Goal: Book appointment/travel/reservation

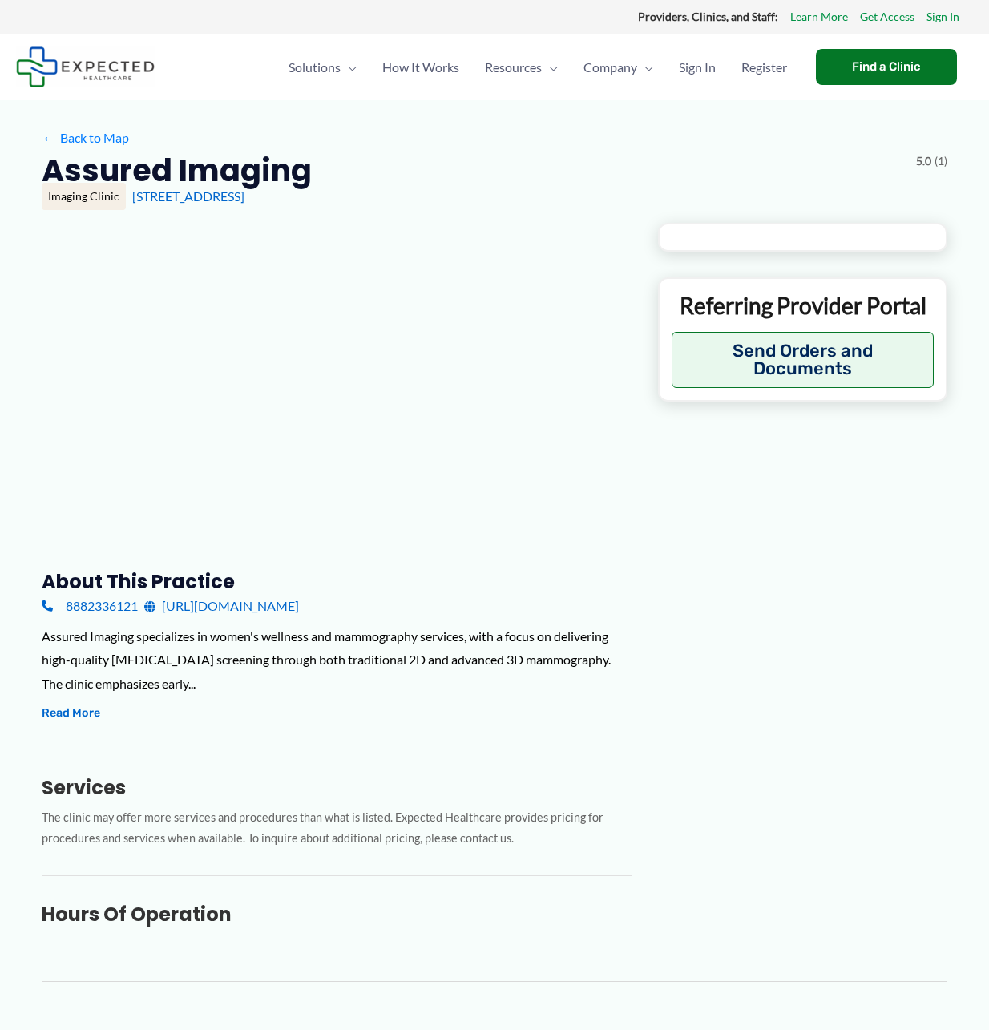
type input "**********"
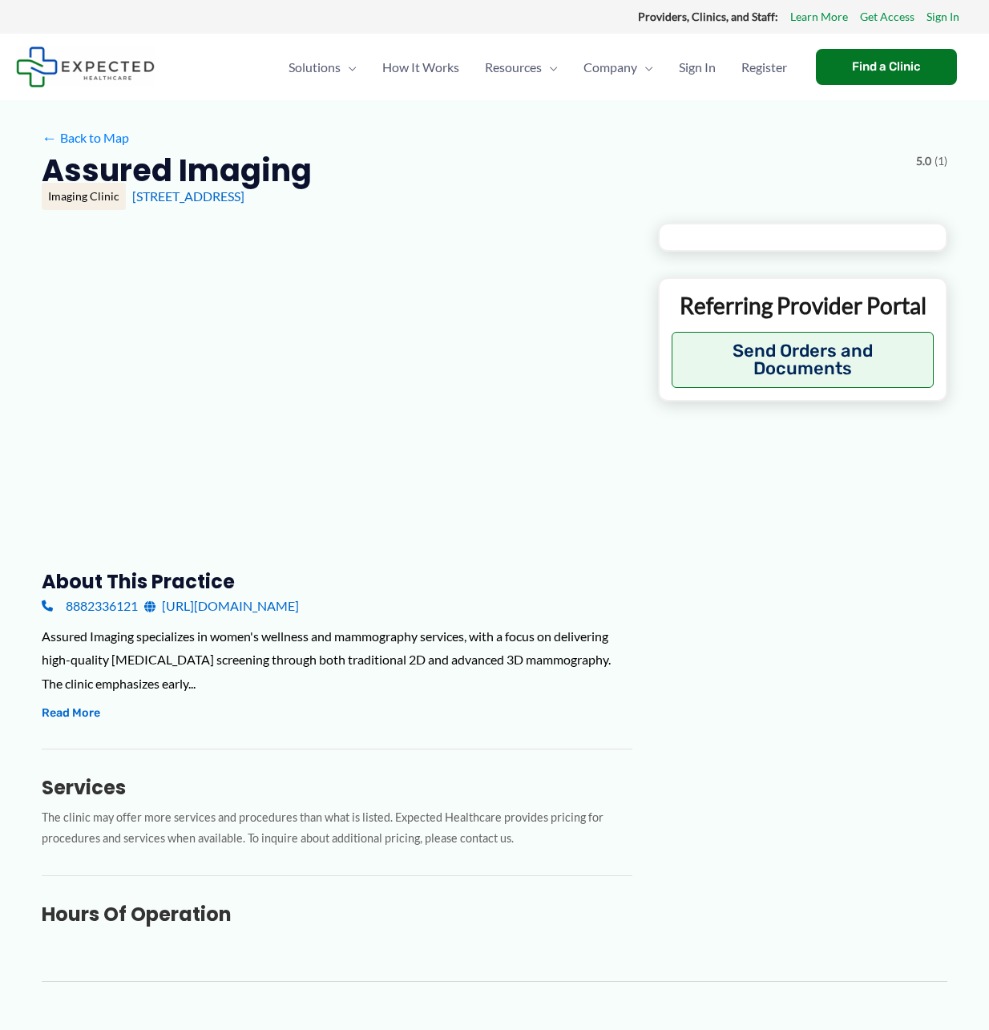
type input "**********"
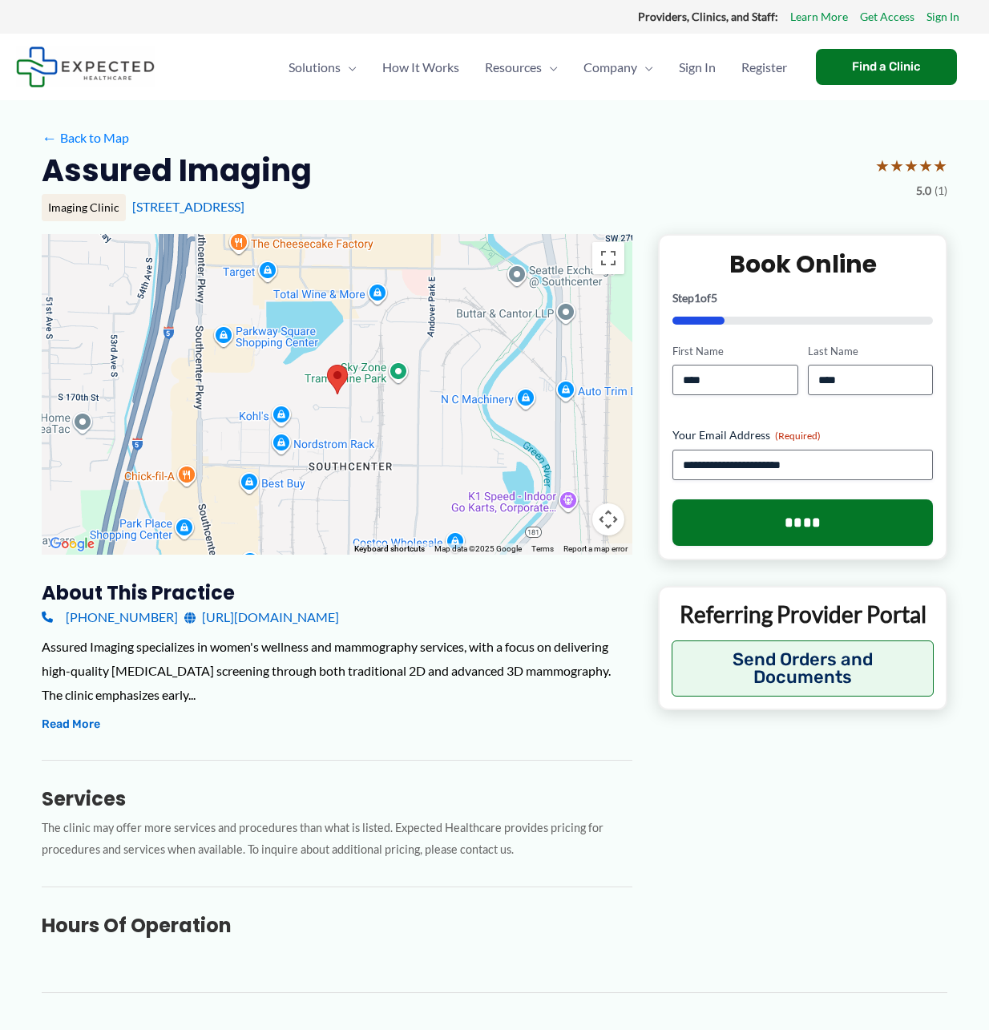
click at [327, 365] on area at bounding box center [327, 365] width 0 height 0
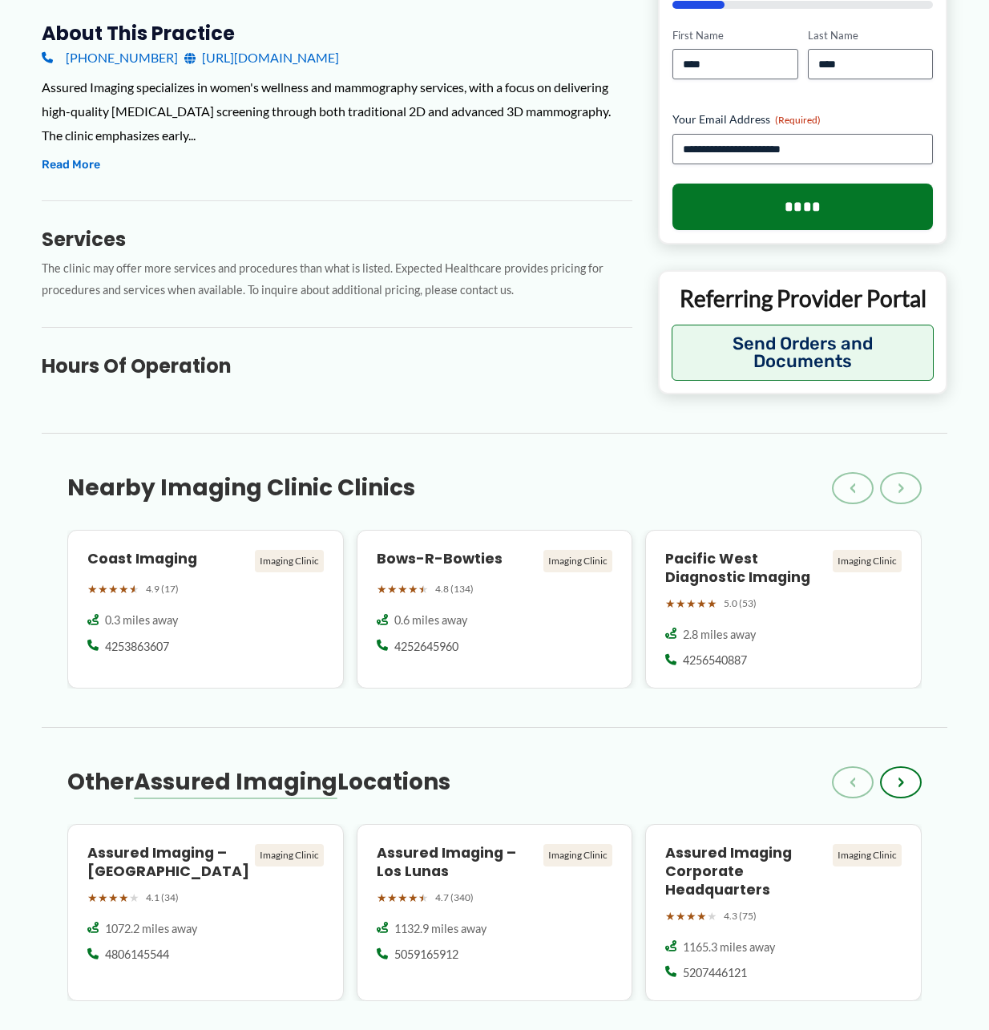
scroll to position [722, 0]
